Goal: Check status

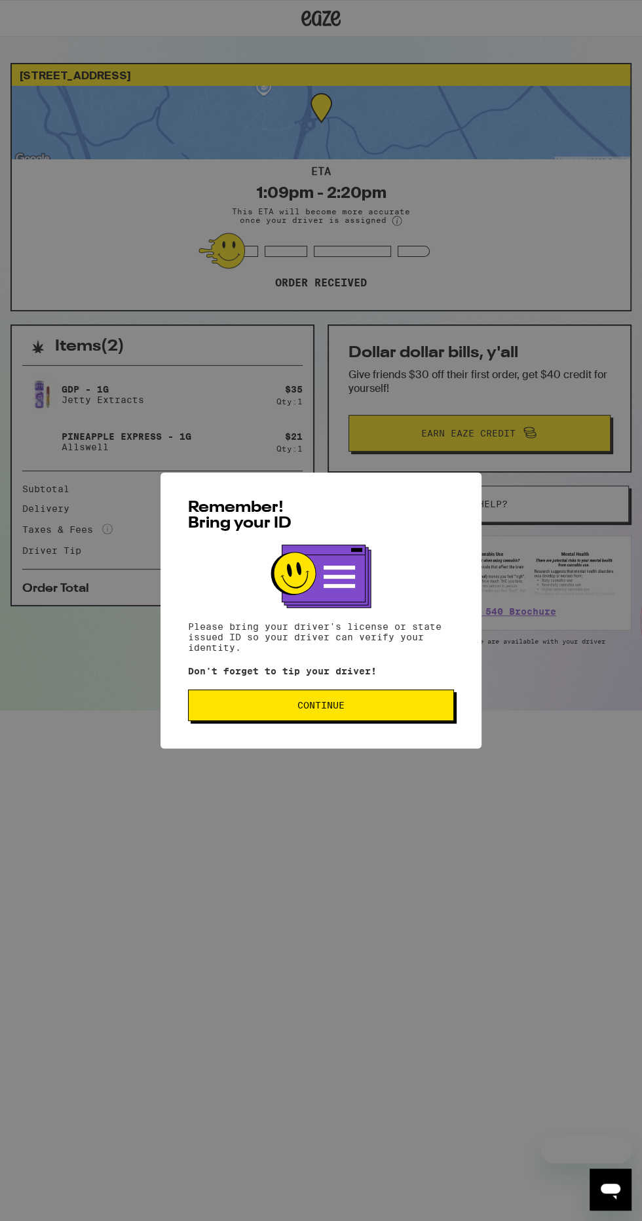
click at [244, 708] on span "Continue" at bounding box center [321, 705] width 244 height 9
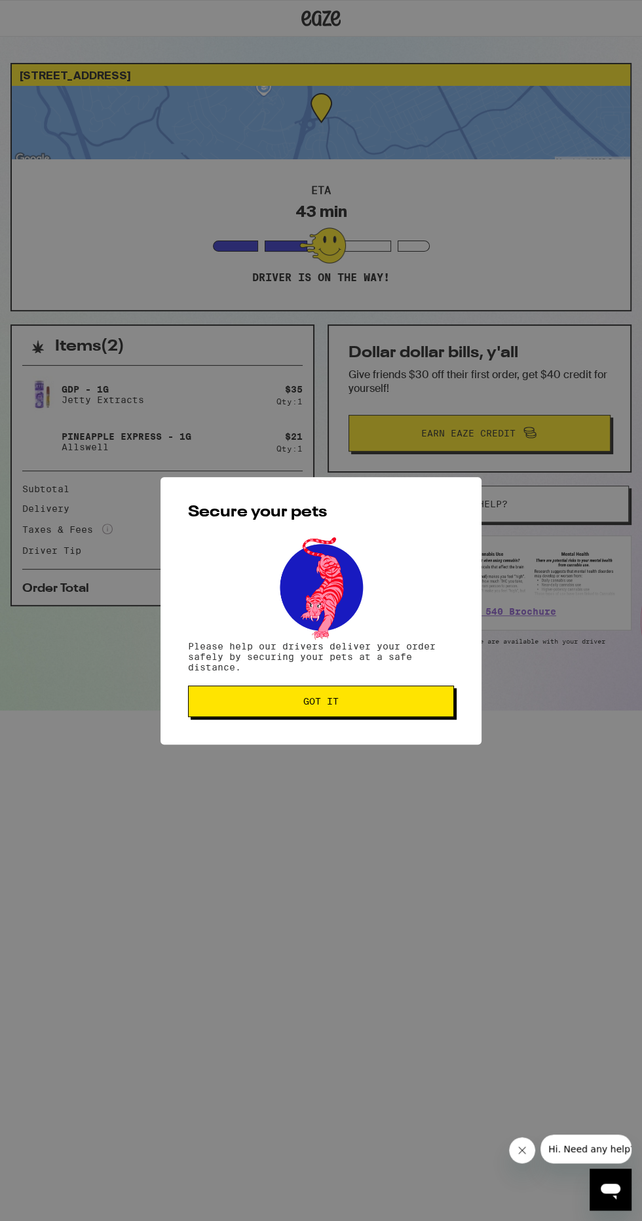
click at [249, 703] on span "Got it" at bounding box center [321, 701] width 244 height 9
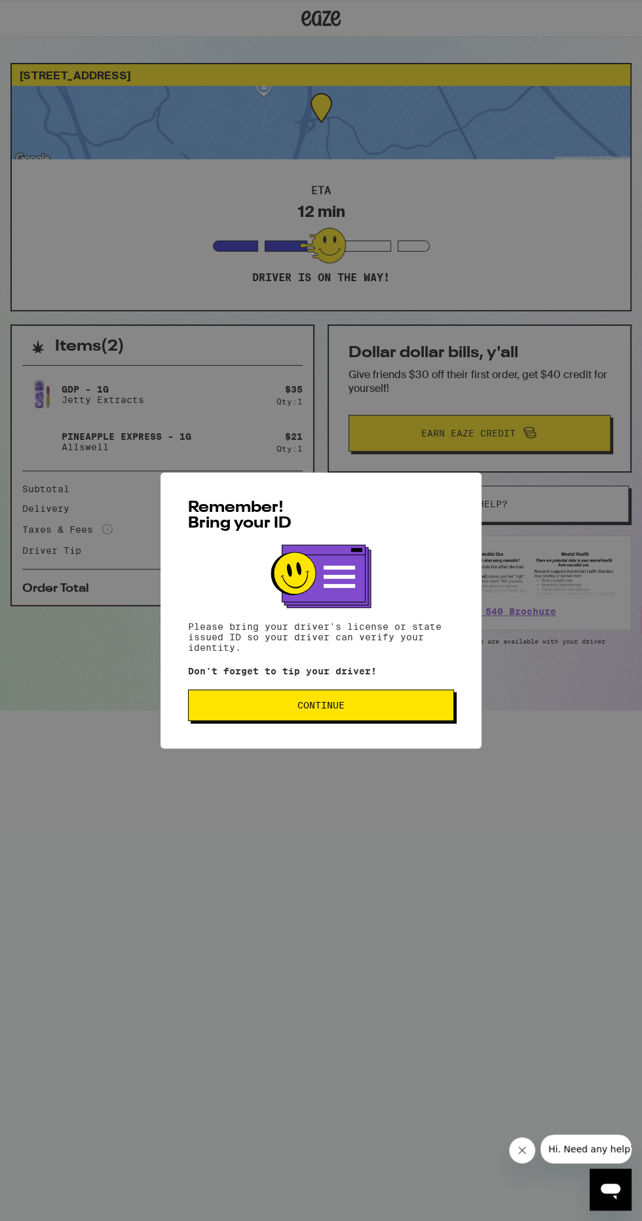
click at [415, 708] on span "Continue" at bounding box center [321, 705] width 244 height 9
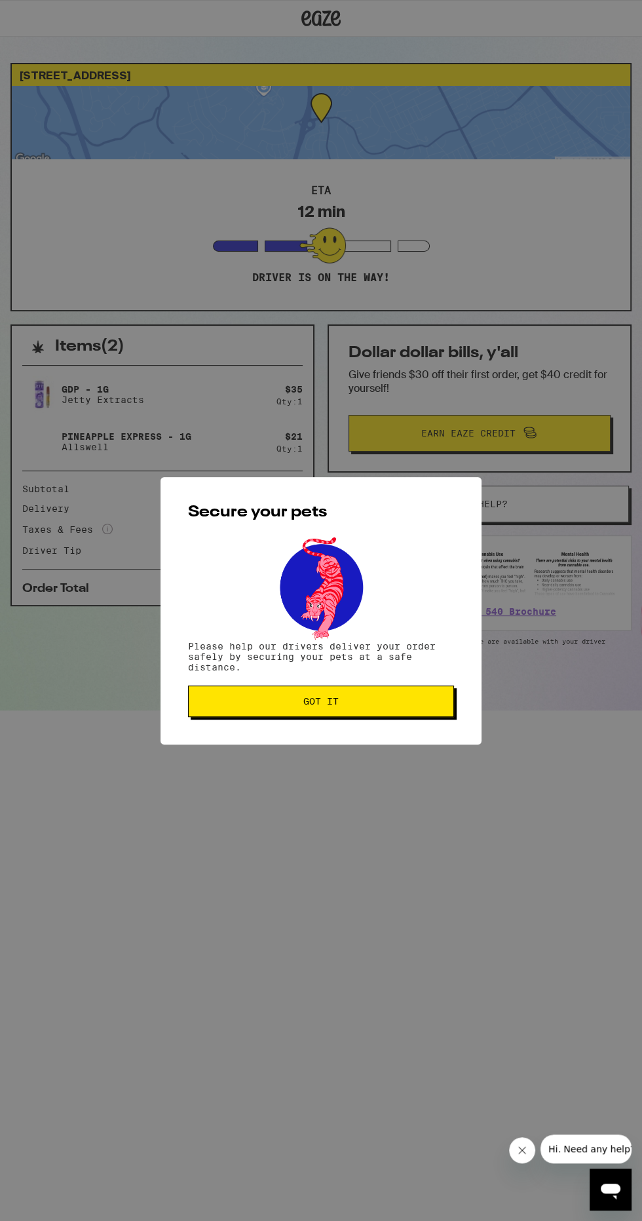
click at [431, 692] on button "Got it" at bounding box center [321, 700] width 266 height 31
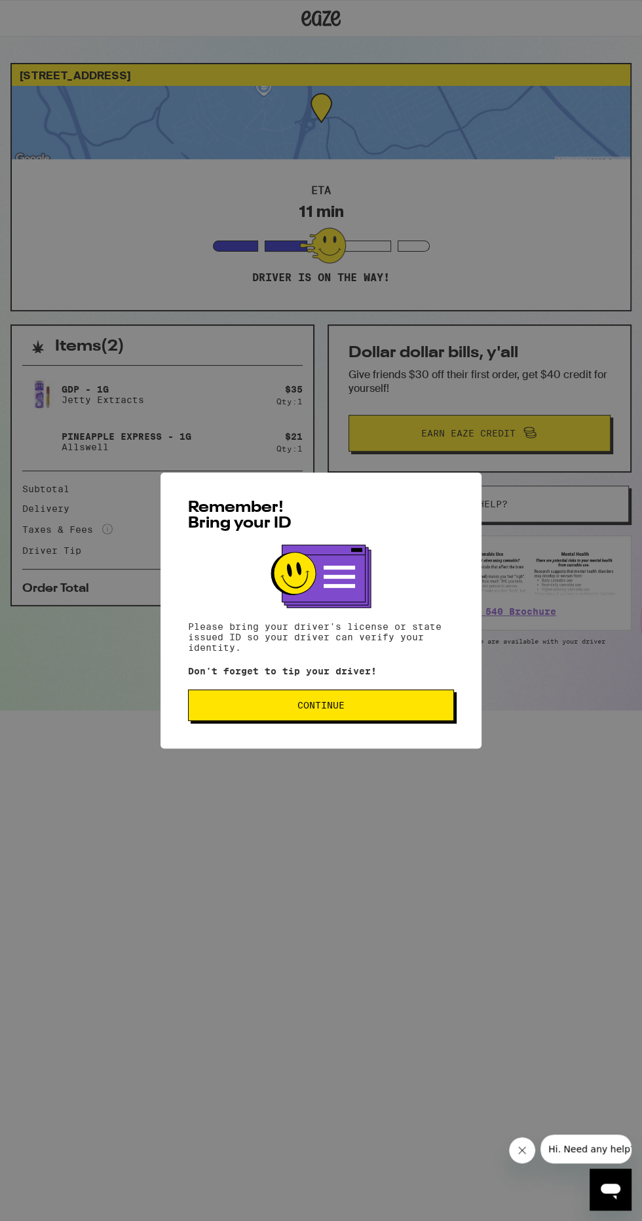
click at [421, 695] on button "Continue" at bounding box center [321, 704] width 266 height 31
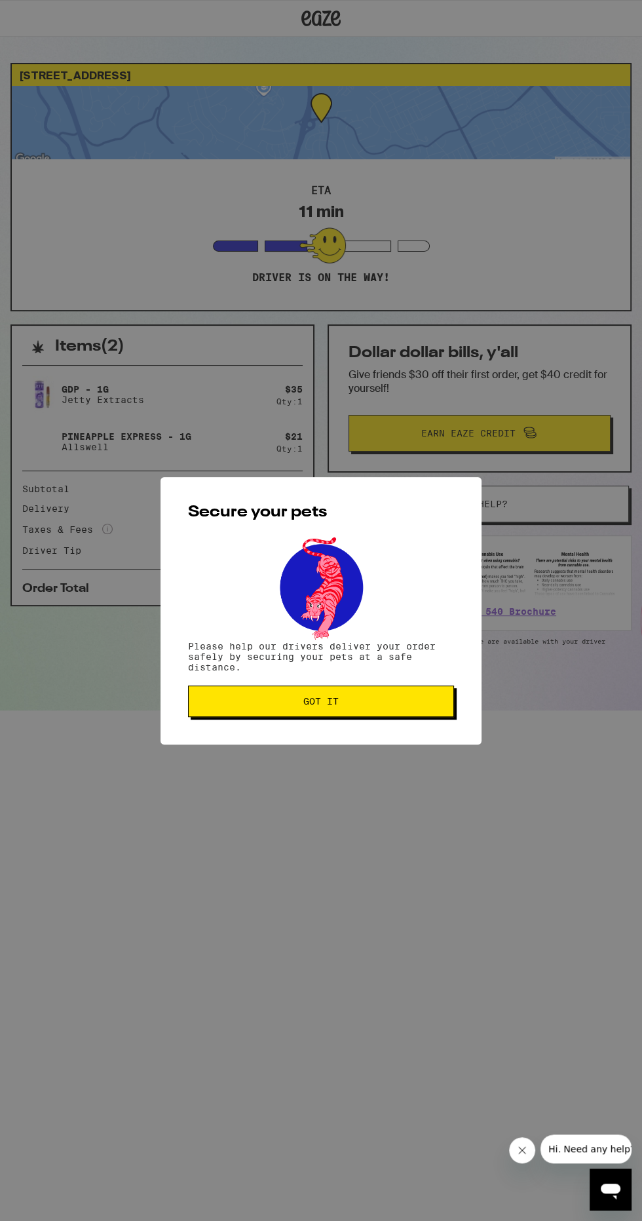
click at [440, 702] on span "Got it" at bounding box center [321, 701] width 244 height 9
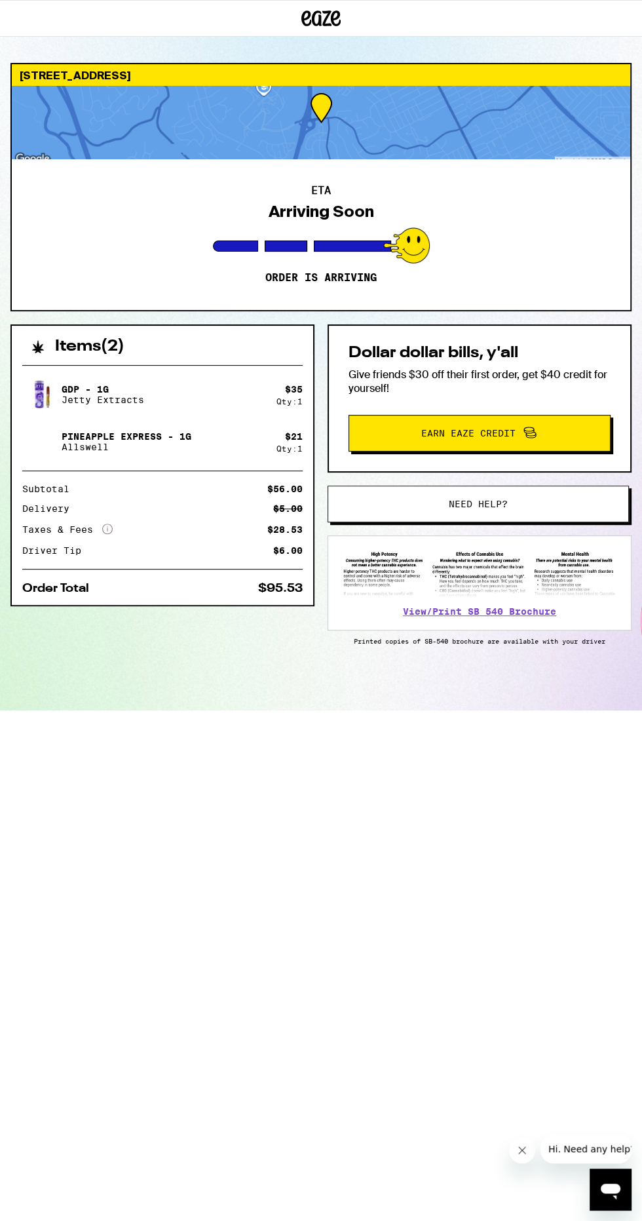
click at [0, 482] on div "3214 Palos Verdes Ct San Mateo 94403 ETA Arriving Soon Order is arriving Items …" at bounding box center [321, 386] width 642 height 647
